Goal: Information Seeking & Learning: Learn about a topic

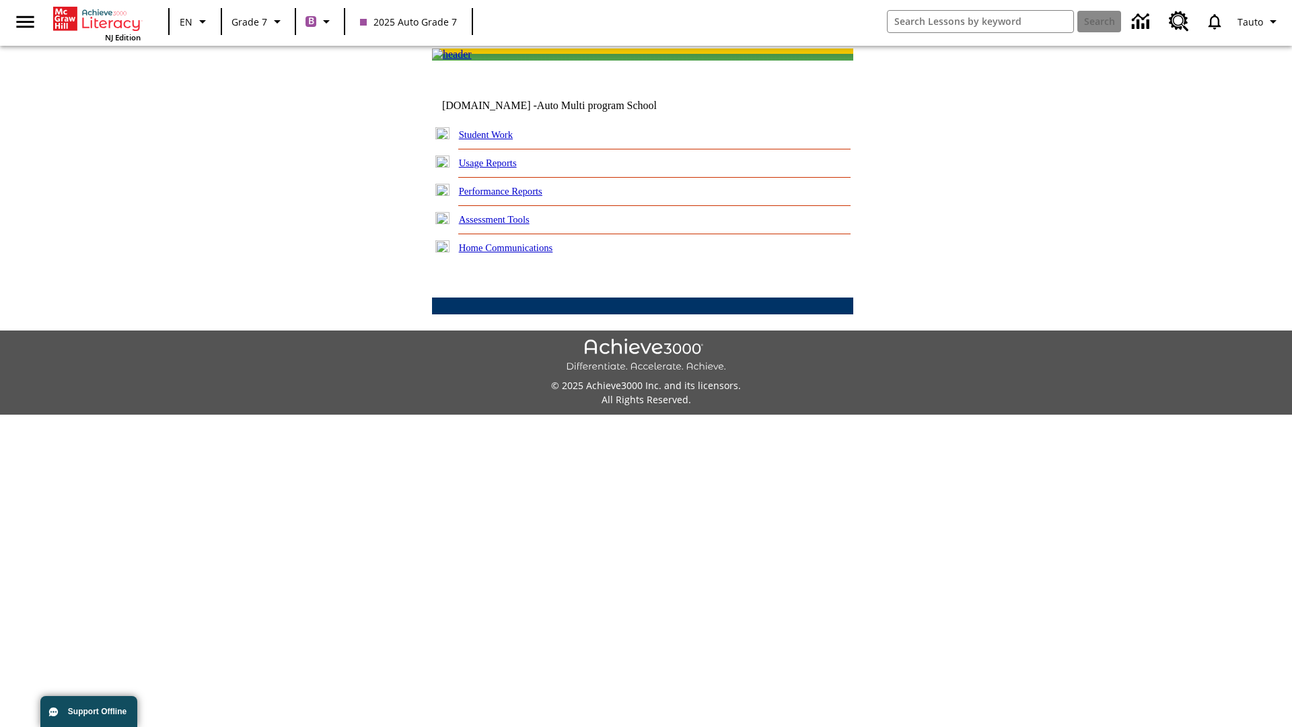
click at [515, 196] on link "Performance Reports" at bounding box center [500, 191] width 83 height 11
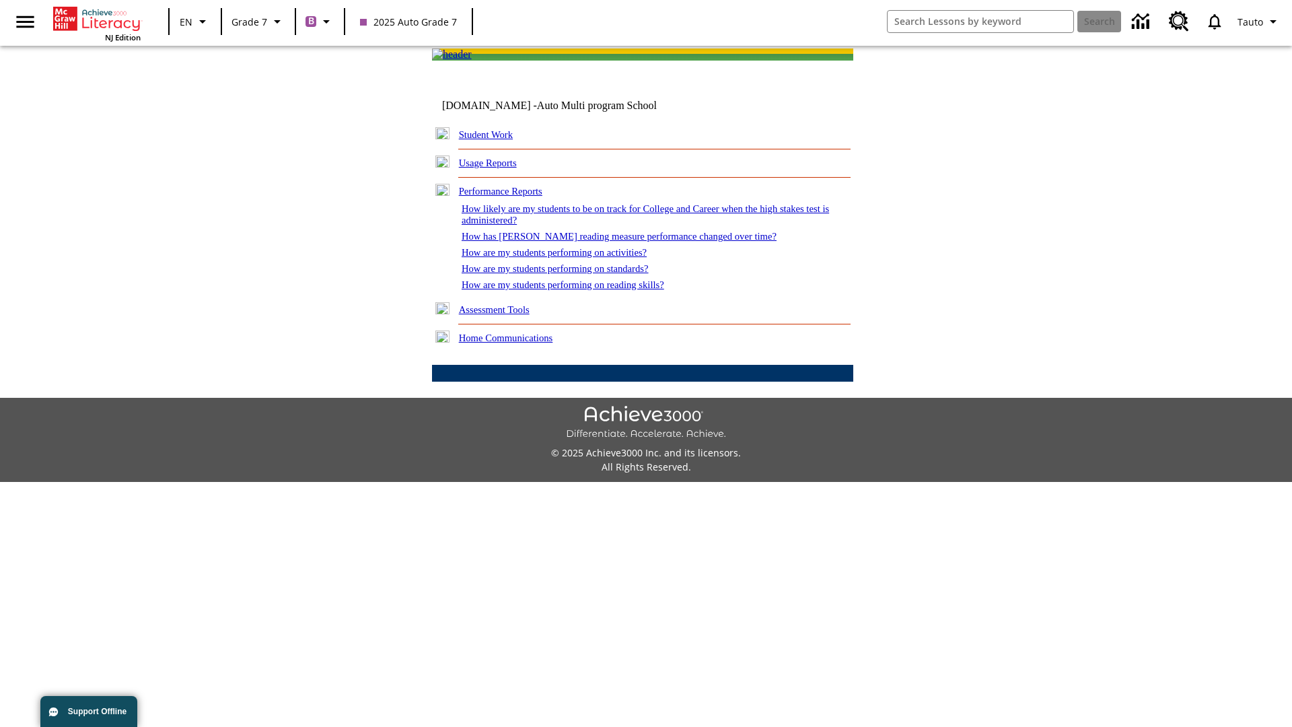
click at [612, 242] on link "How has Lexile reading measure performance changed over time?" at bounding box center [619, 236] width 315 height 11
